Goal: Task Accomplishment & Management: Manage account settings

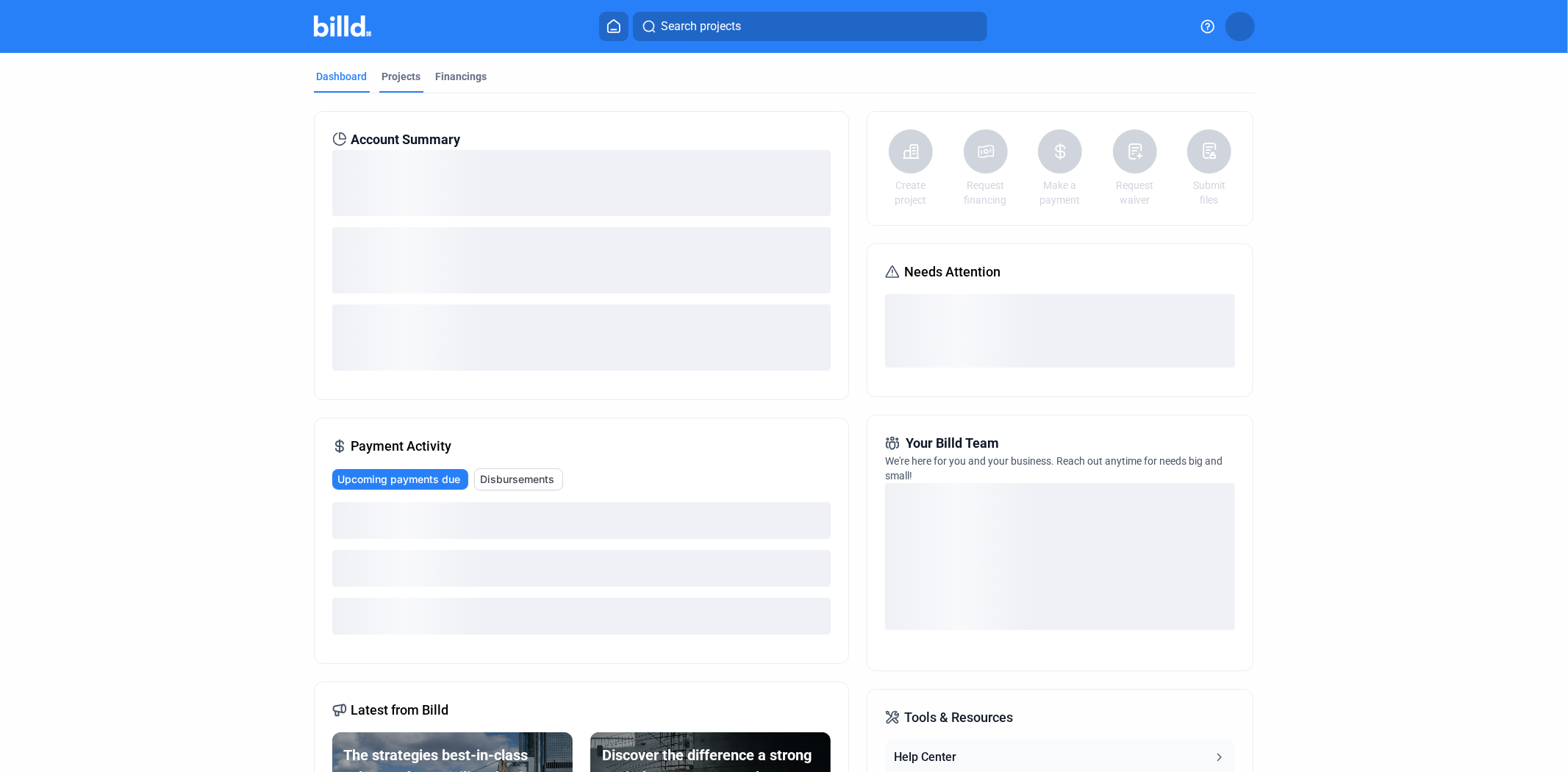
click at [382, 73] on div "Projects" at bounding box center [402, 76] width 39 height 14
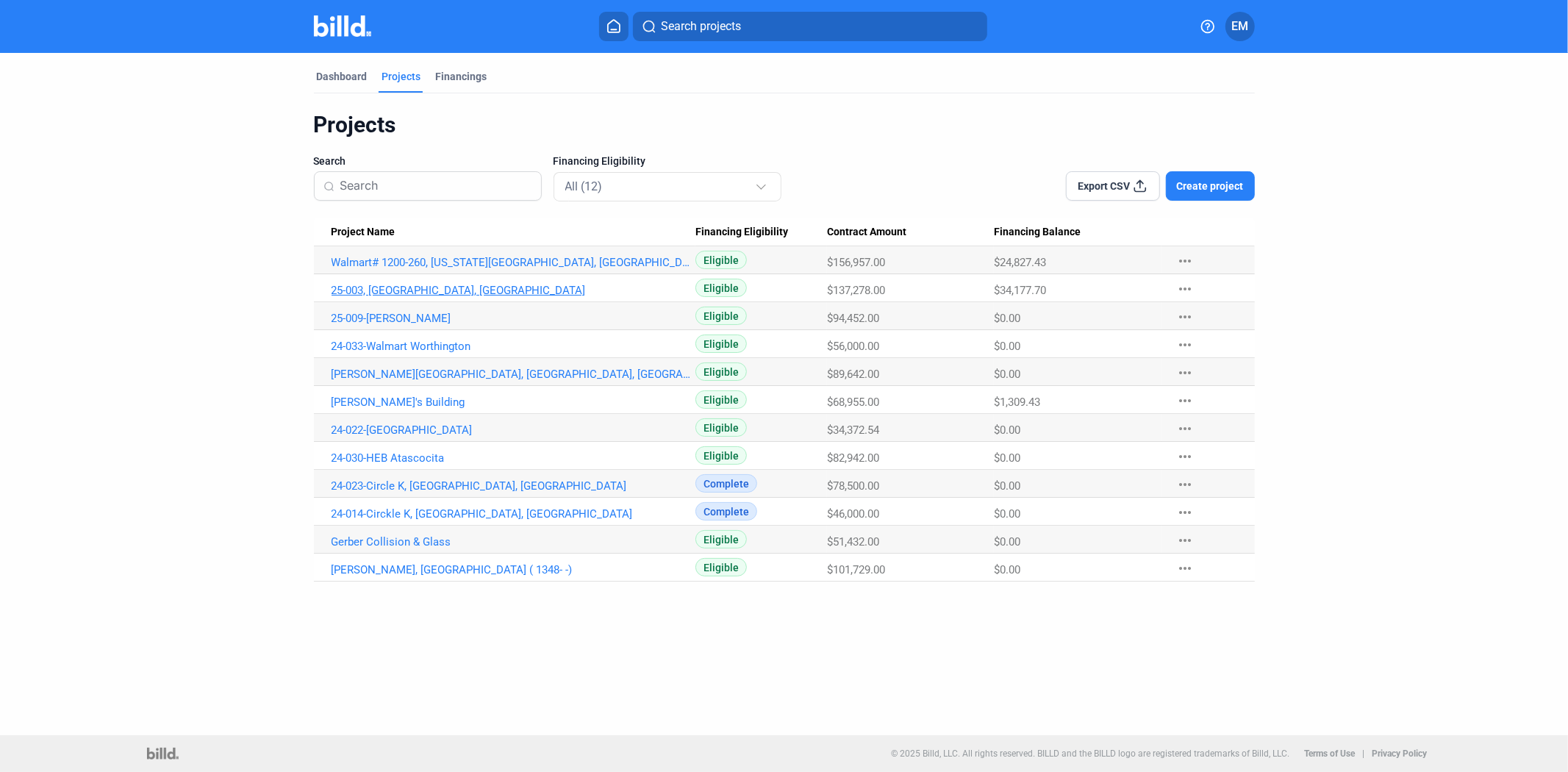
click at [411, 286] on link "25-003, [GEOGRAPHIC_DATA], [GEOGRAPHIC_DATA]" at bounding box center [514, 290] width 365 height 13
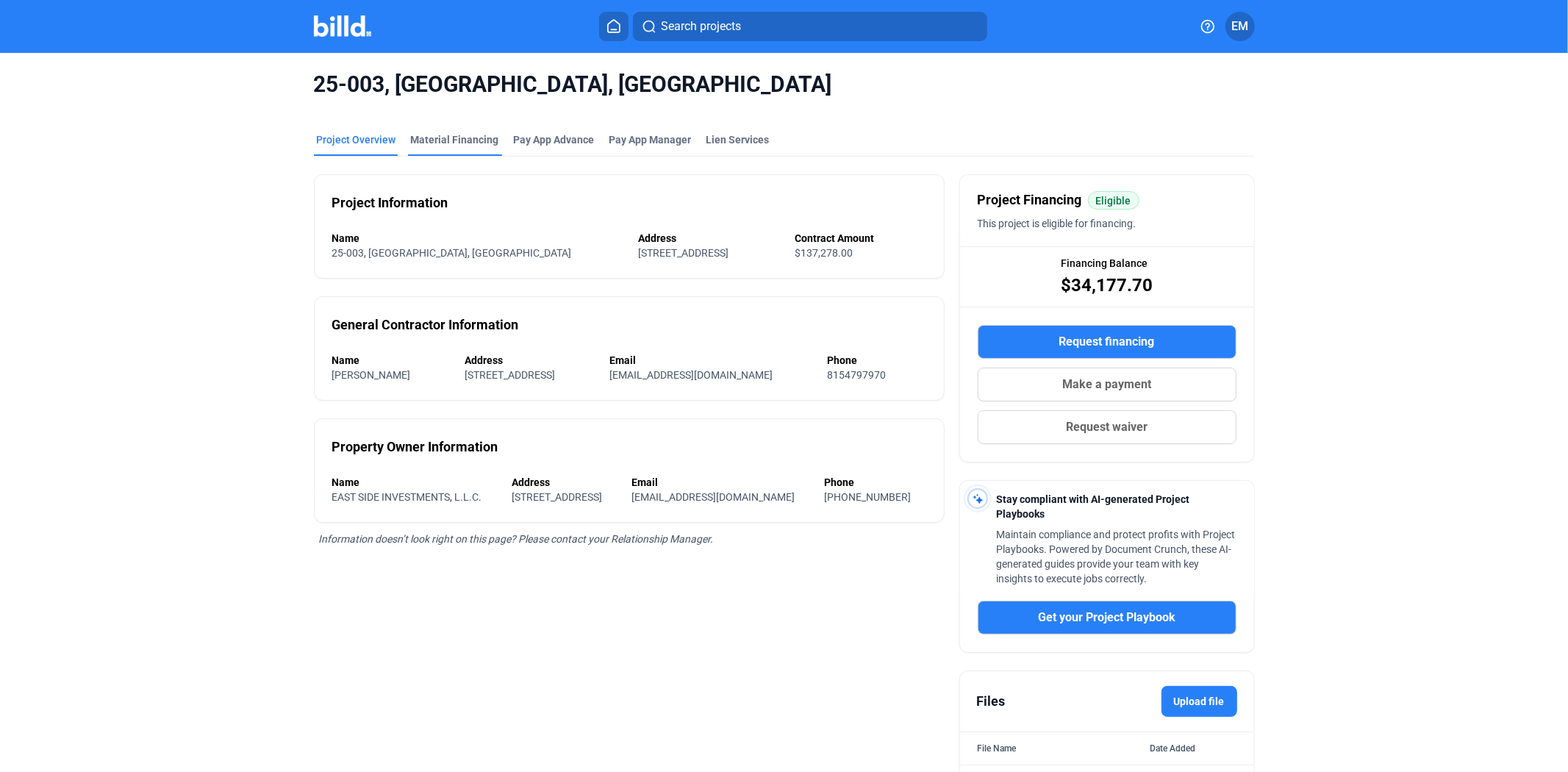
click at [483, 142] on div "Material Financing" at bounding box center [454, 140] width 89 height 14
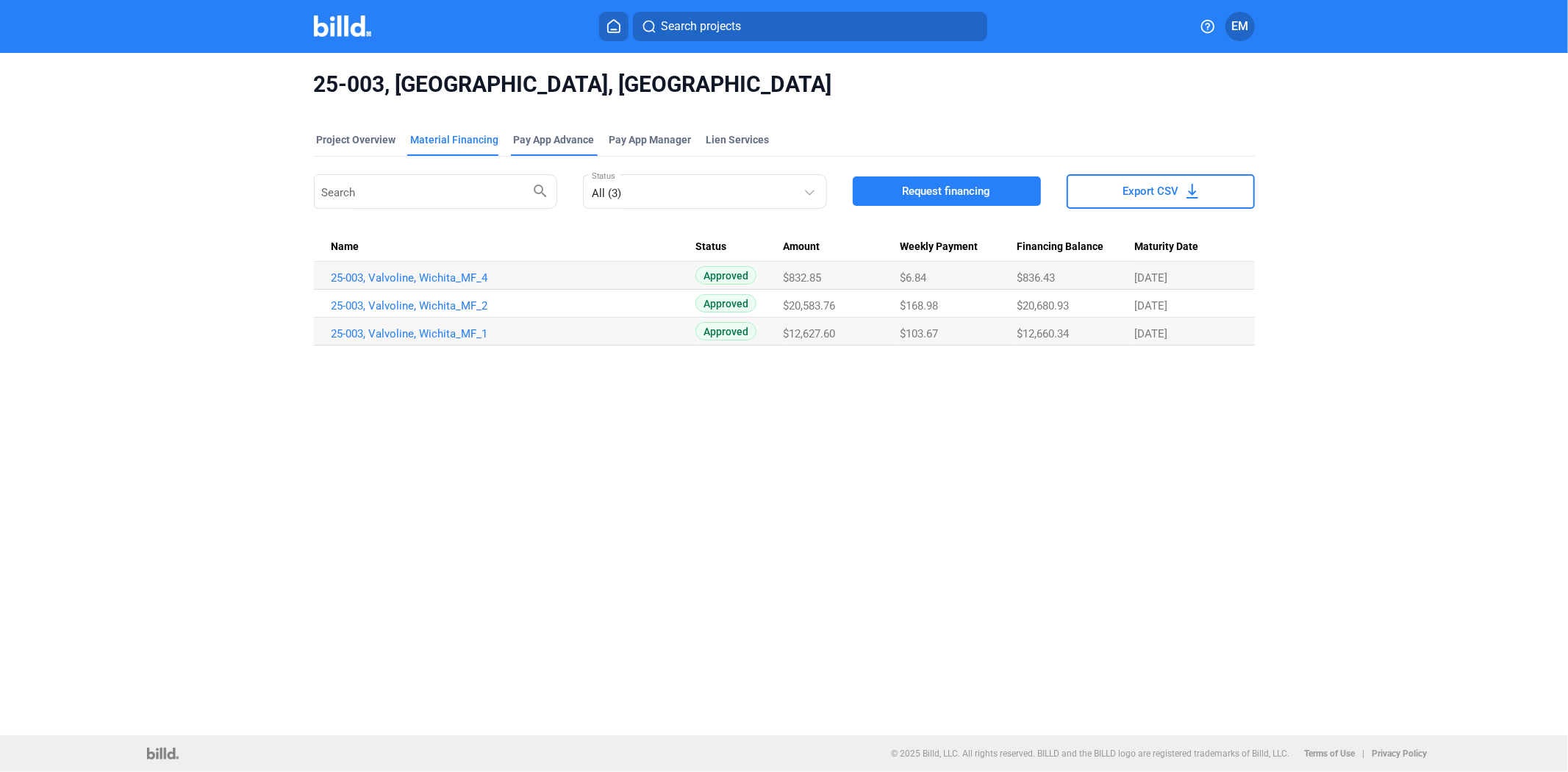
click at [561, 136] on div "Pay App Advance" at bounding box center [554, 140] width 81 height 14
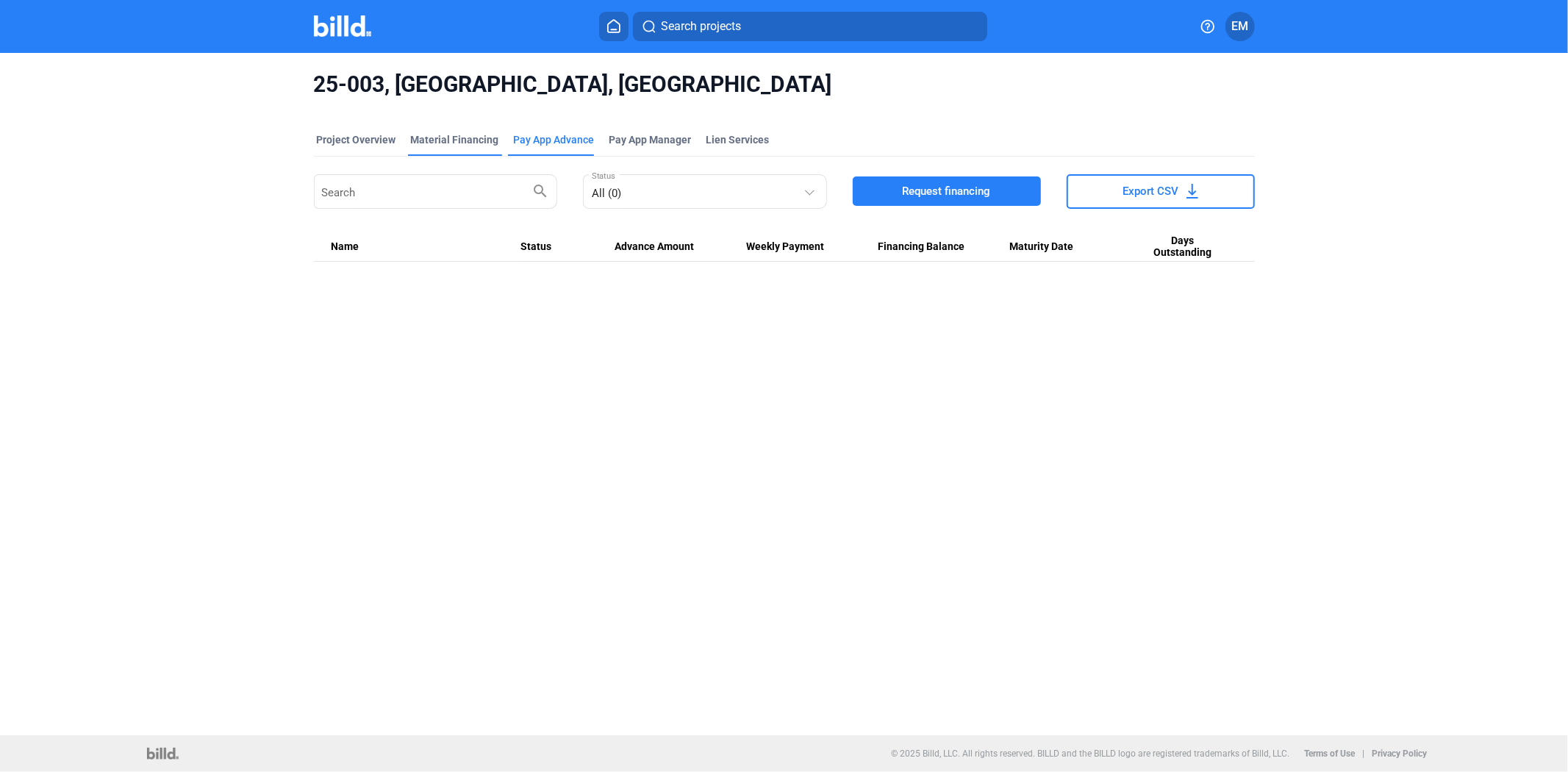
click at [456, 145] on div "Material Financing" at bounding box center [454, 140] width 89 height 14
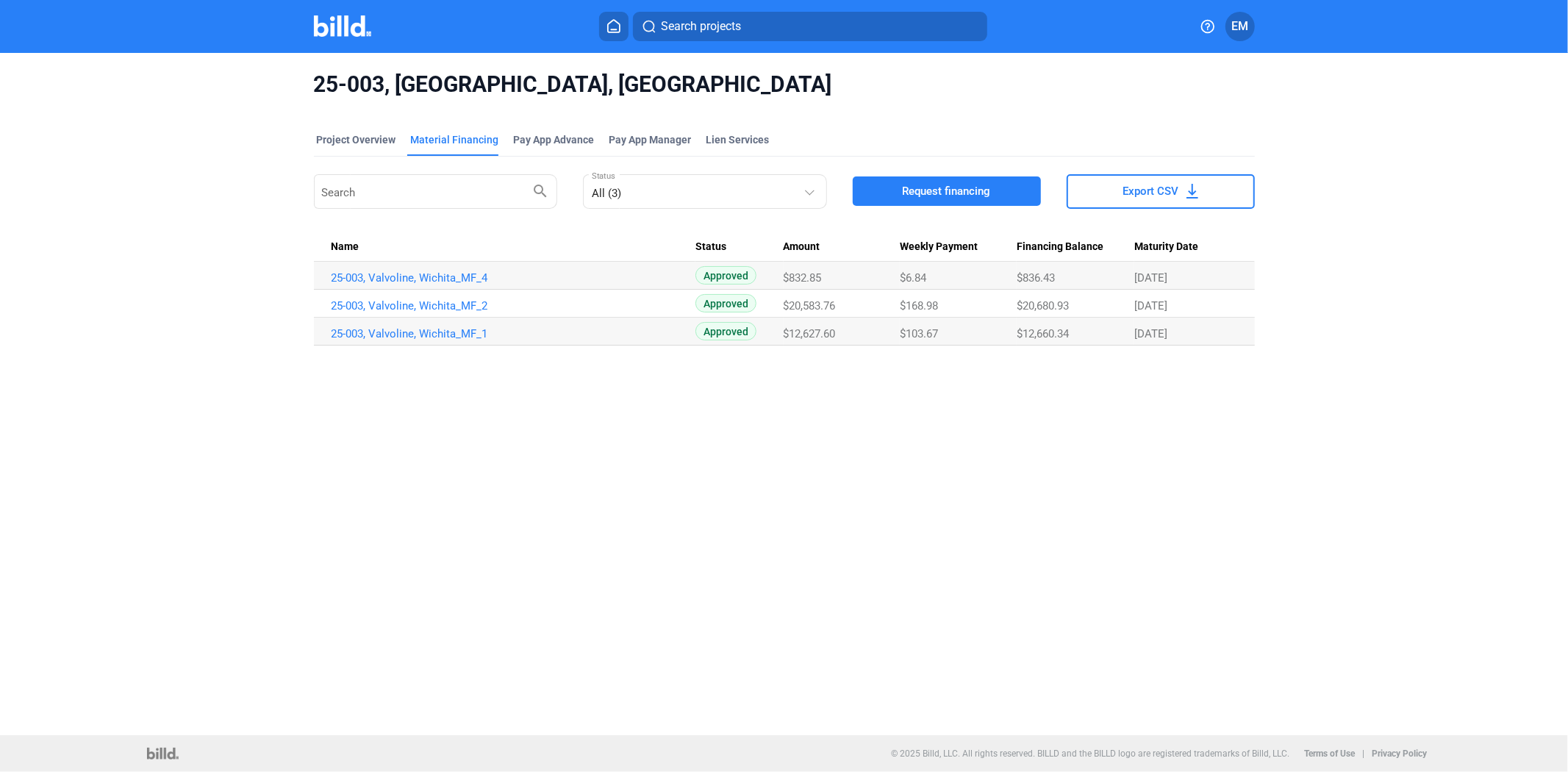
click at [340, 19] on img at bounding box center [343, 26] width 58 height 21
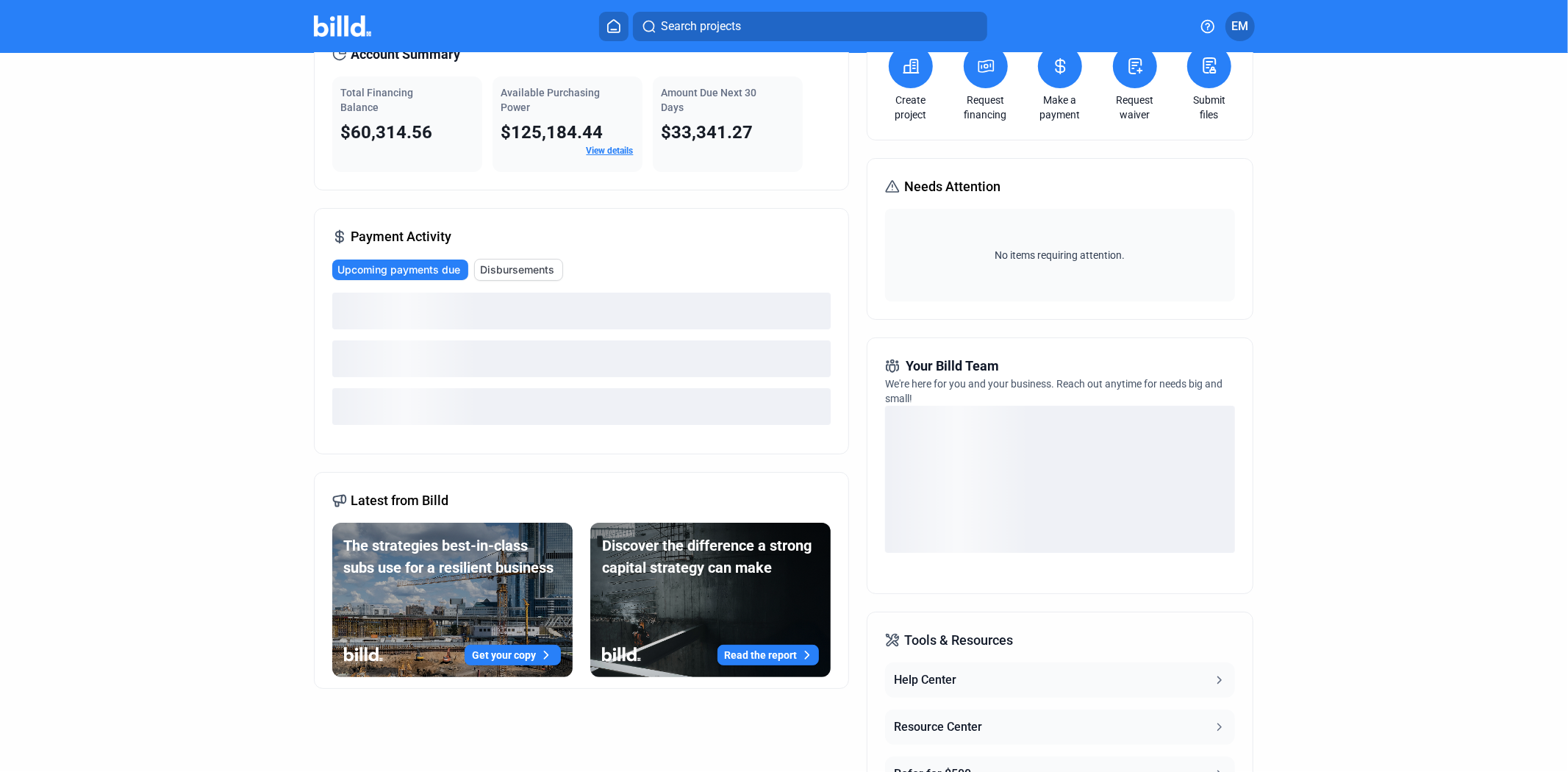
scroll to position [81, 0]
